Goal: Task Accomplishment & Management: Use online tool/utility

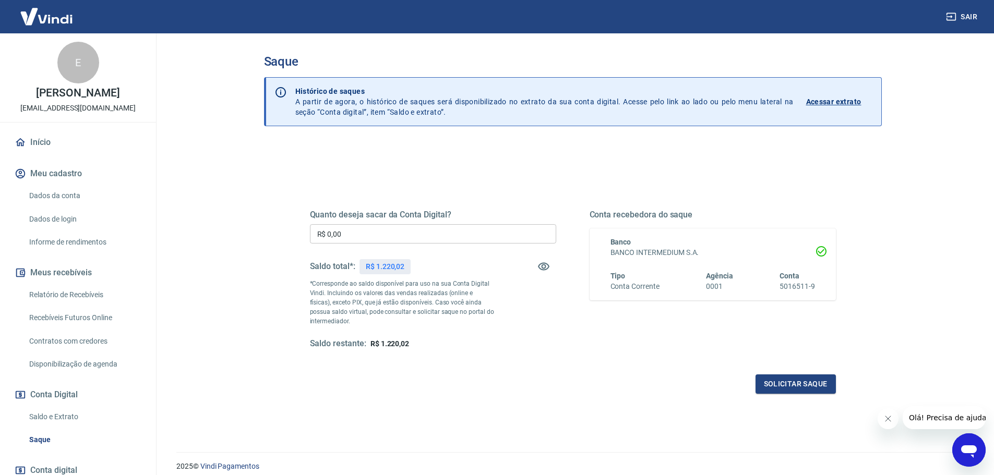
click at [461, 230] on input "R$ 0,00" at bounding box center [433, 233] width 246 height 19
type input "R$ 1.200,00"
click at [777, 378] on button "Solicitar saque" at bounding box center [795, 384] width 80 height 19
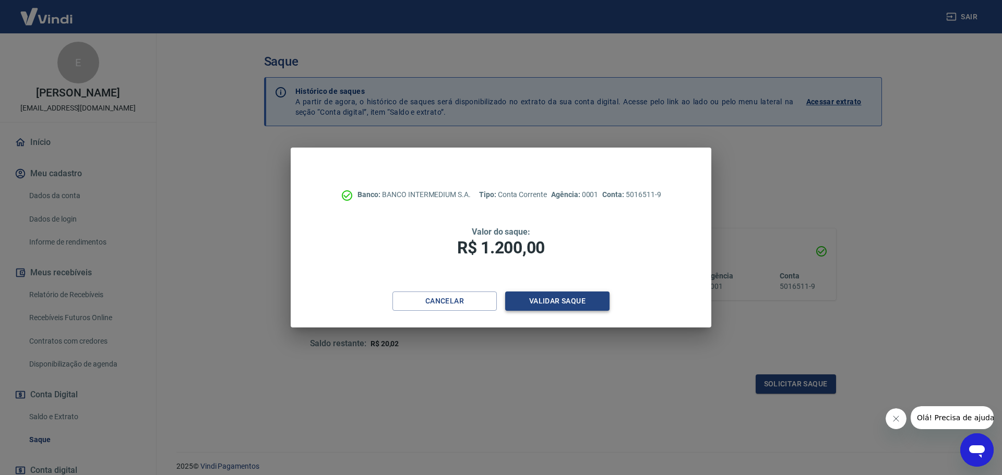
click at [548, 303] on button "Validar saque" at bounding box center [557, 301] width 104 height 19
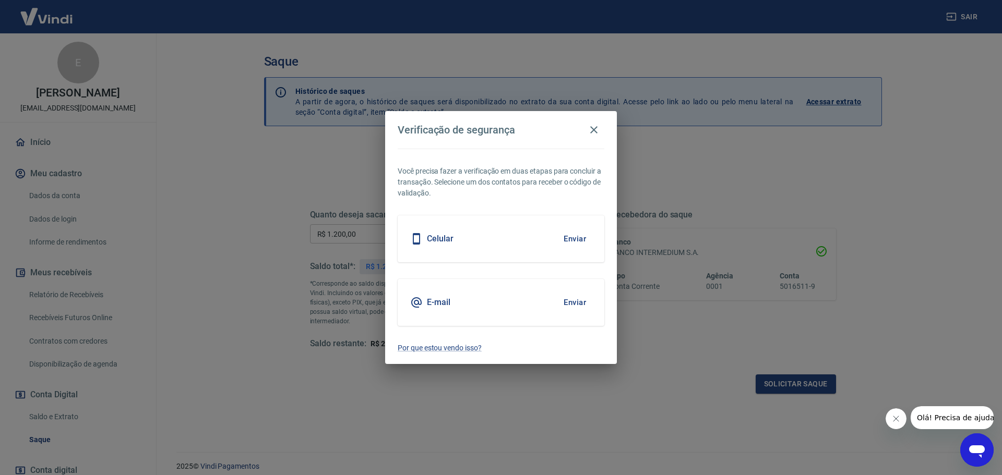
click at [574, 239] on button "Enviar" at bounding box center [575, 239] width 34 height 22
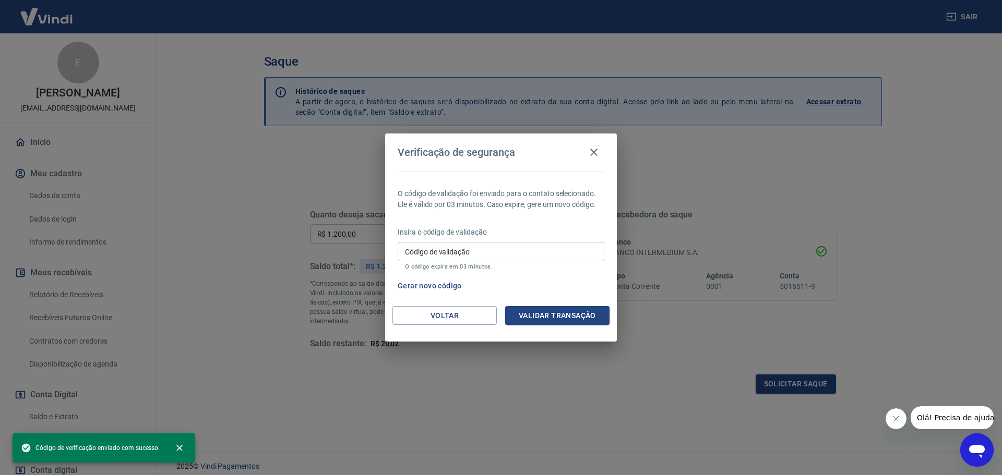
click at [501, 259] on input "Código de validação" at bounding box center [501, 251] width 207 height 19
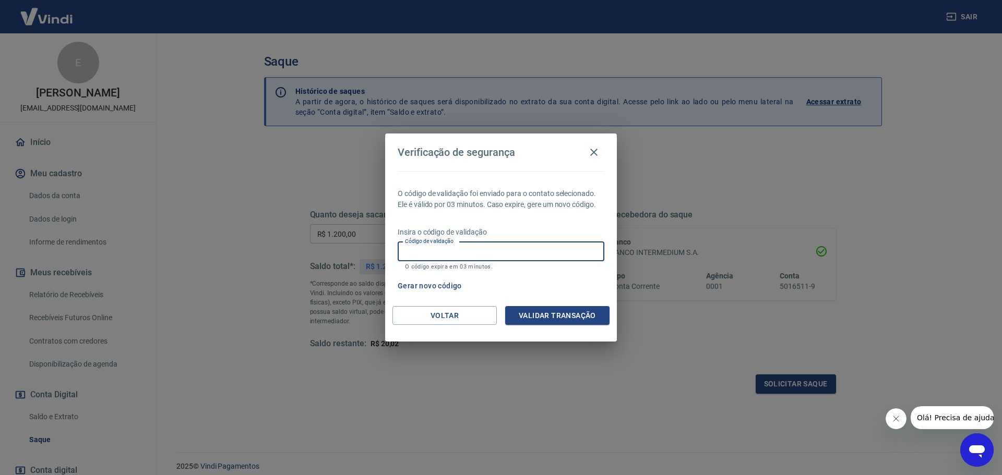
click at [502, 257] on input "Código de validação" at bounding box center [501, 251] width 207 height 19
type input "211723"
click at [568, 312] on button "Validar transação" at bounding box center [557, 315] width 104 height 19
